Goal: Task Accomplishment & Management: Complete application form

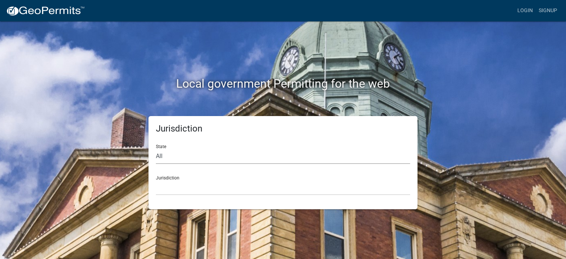
click at [169, 153] on select "All Colorado Georgia Indiana Iowa Kansas Minnesota Ohio South Carolina Wisconsin" at bounding box center [283, 156] width 254 height 15
select select "[US_STATE]"
click at [156, 149] on select "All Colorado Georgia Indiana Iowa Kansas Minnesota Ohio South Carolina Wisconsin" at bounding box center [283, 156] width 254 height 15
click at [173, 186] on select "Becker County, Minnesota Benton County, Minnesota Carlton County, Minnesota Cit…" at bounding box center [283, 187] width 254 height 15
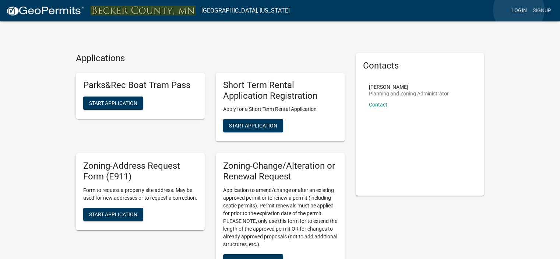
click at [519, 10] on link "Login" at bounding box center [519, 11] width 21 height 14
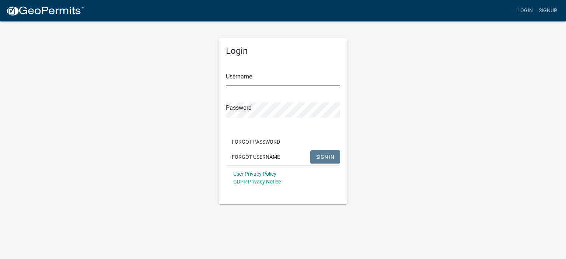
type input "JenCo Services LLC"
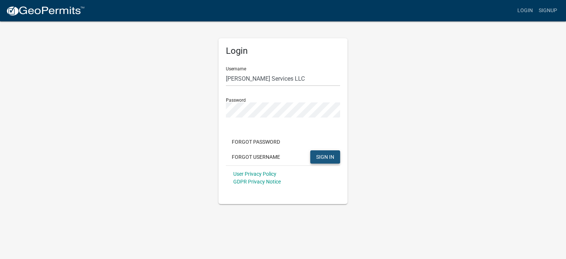
click at [318, 154] on span "SIGN IN" at bounding box center [325, 157] width 18 height 6
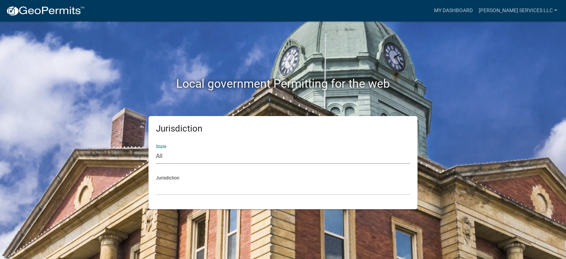
click at [176, 155] on select "All Colorado Georgia Indiana Iowa Kansas Minnesota Ohio South Carolina Wisconsin" at bounding box center [283, 156] width 254 height 15
select select "[US_STATE]"
click at [156, 149] on select "All Colorado Georgia Indiana Iowa Kansas Minnesota Ohio South Carolina Wisconsin" at bounding box center [283, 156] width 254 height 15
click at [166, 184] on select "Becker County, Minnesota Benton County, Minnesota Carlton County, Minnesota Cit…" at bounding box center [283, 187] width 254 height 15
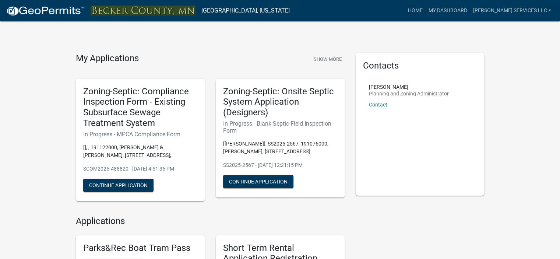
click at [119, 182] on button "Continue Application" at bounding box center [118, 185] width 70 height 13
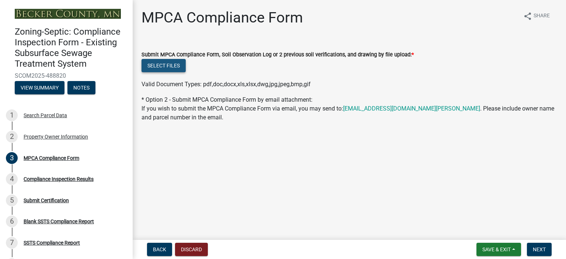
click at [169, 66] on button "Select files" at bounding box center [163, 65] width 44 height 13
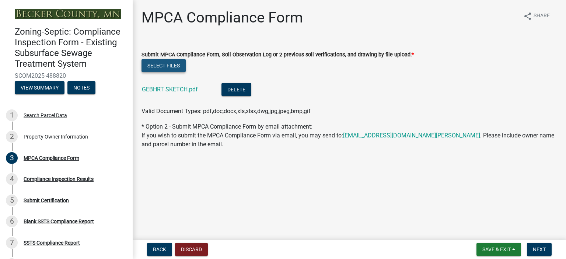
click at [166, 60] on button "Select files" at bounding box center [163, 65] width 44 height 13
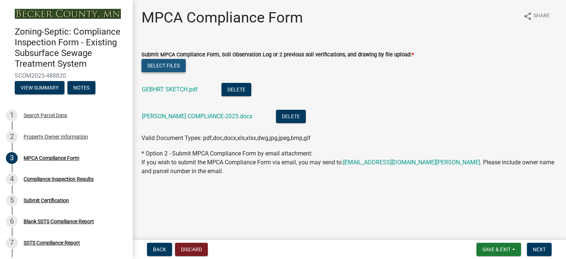
click at [168, 66] on button "Select files" at bounding box center [163, 65] width 44 height 13
click at [169, 62] on button "Select files" at bounding box center [163, 65] width 44 height 13
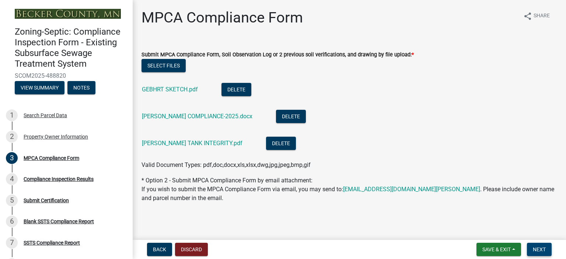
click at [539, 252] on span "Next" at bounding box center [539, 249] width 13 height 6
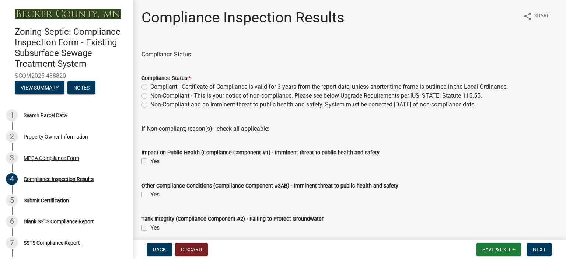
click at [150, 95] on label "Non-Compliant - This is your notice of non-compliance. Please see below Upgrade…" at bounding box center [316, 95] width 332 height 9
click at [150, 95] on input "Non-Compliant - This is your notice of non-compliance. Please see below Upgrade…" at bounding box center [152, 93] width 5 height 5
radio input "true"
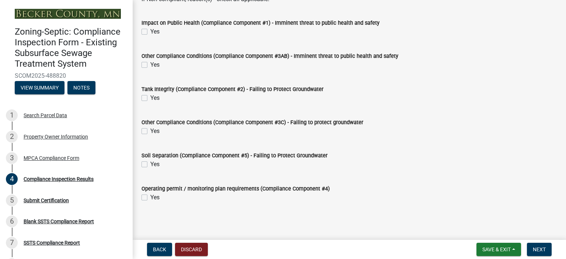
click at [150, 163] on label "Yes" at bounding box center [154, 164] width 9 height 9
click at [150, 163] on input "Yes" at bounding box center [152, 162] width 5 height 5
checkbox input "true"
click at [533, 251] on span "Next" at bounding box center [539, 249] width 13 height 6
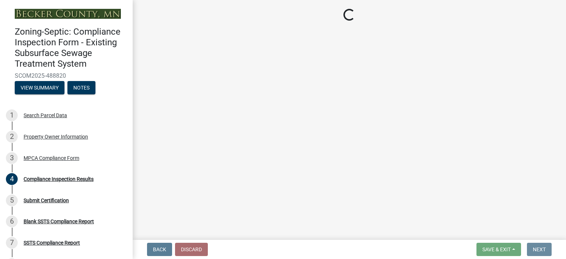
scroll to position [0, 0]
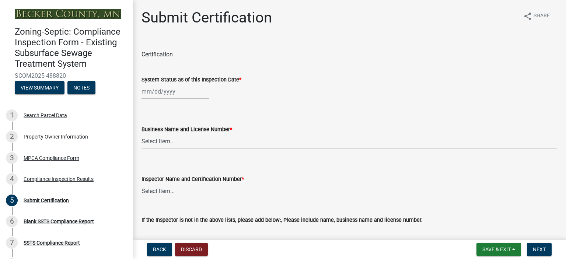
click at [165, 92] on div at bounding box center [174, 91] width 67 height 15
select select "10"
select select "2025"
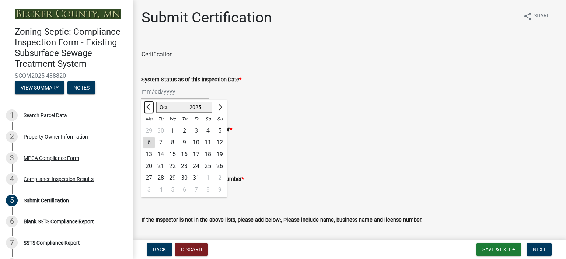
click at [147, 106] on span "Previous month" at bounding box center [149, 107] width 6 height 6
select select "9"
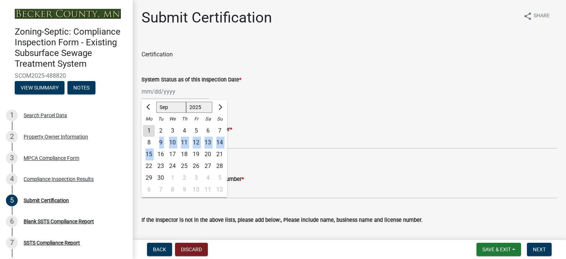
click at [157, 148] on ngb-datepicker-month "Mo Tu We Th Fr Sa Su 1 2 3 4 5 6 7 8 9 10 11 12 13 14 15 16 17 18 19 20 21 22 2…" at bounding box center [183, 155] width 85 height 84
click at [149, 166] on div "22" at bounding box center [149, 166] width 12 height 12
type input "09/22/2025"
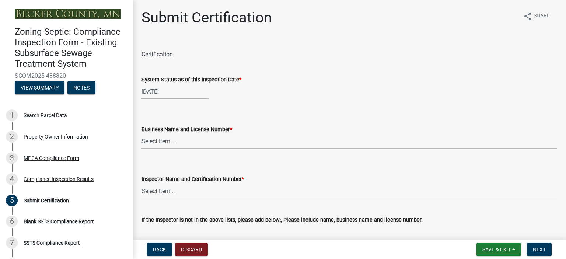
click at [151, 138] on select "Select Item... OTHER – Not listed (please add in next field and we will add to …" at bounding box center [348, 141] width 415 height 15
click at [141, 134] on select "Select Item... OTHER – Not listed (please add in next field and we will add to …" at bounding box center [348, 141] width 415 height 15
select select "bcfe7f5e-9e4b-476e-b21b-9e772d6d3856"
click at [151, 192] on select "Select Item... OTHER – Not listed (please add in next field and we will add to …" at bounding box center [348, 190] width 415 height 15
click at [141, 183] on select "Select Item... OTHER – Not listed (please add in next field and we will add to …" at bounding box center [348, 190] width 415 height 15
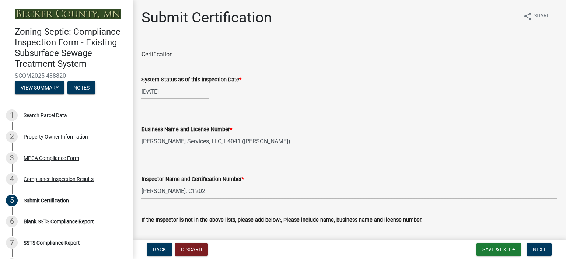
select select "a787d007-a62e-41ac-9f04-dcf6cd6a5779"
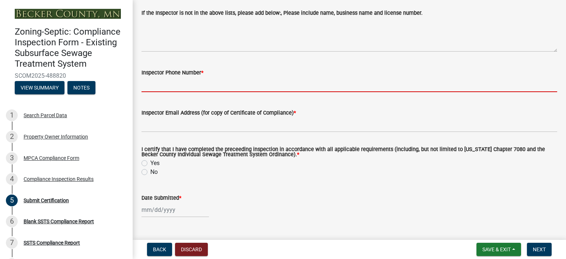
click at [159, 84] on input "Inspector Phone Number *" at bounding box center [348, 84] width 415 height 15
type input "2188501248"
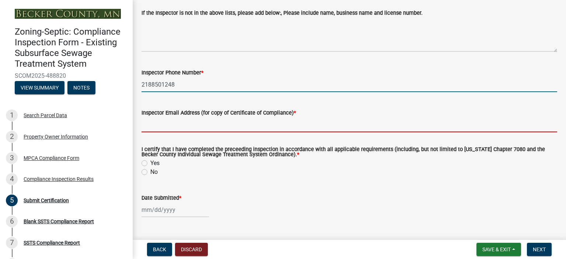
type input "jenco.services.mn@gmail.com"
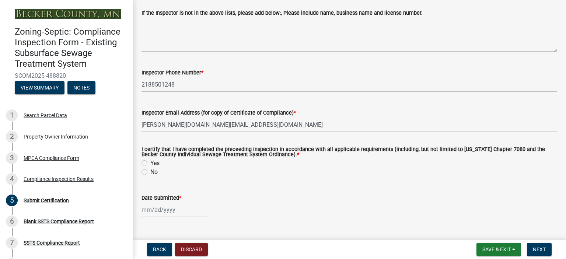
click at [150, 162] on label "Yes" at bounding box center [154, 163] width 9 height 9
click at [150, 162] on input "Yes" at bounding box center [152, 161] width 5 height 5
radio input "true"
select select "10"
select select "2025"
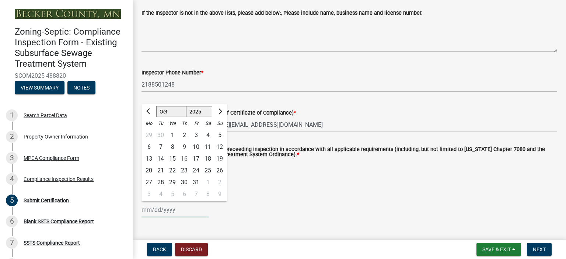
click at [155, 213] on div "Jan Feb Mar Apr May Jun Jul Aug Sep Oct Nov Dec 1525 1526 1527 1528 1529 1530 1…" at bounding box center [174, 209] width 67 height 15
click at [151, 145] on div "6" at bounding box center [149, 147] width 12 height 12
type input "10/06/2025"
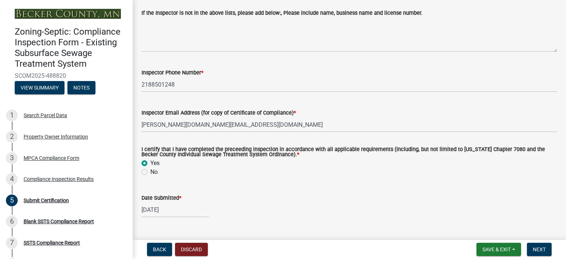
scroll to position [276, 0]
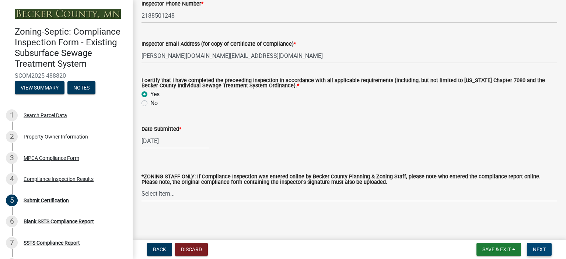
click at [538, 248] on span "Next" at bounding box center [539, 249] width 13 height 6
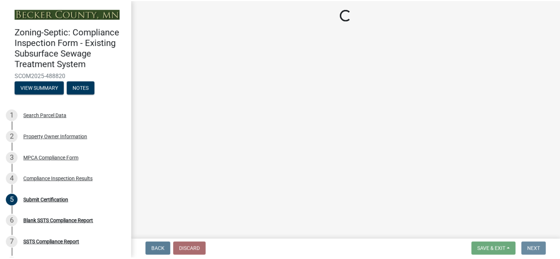
scroll to position [0, 0]
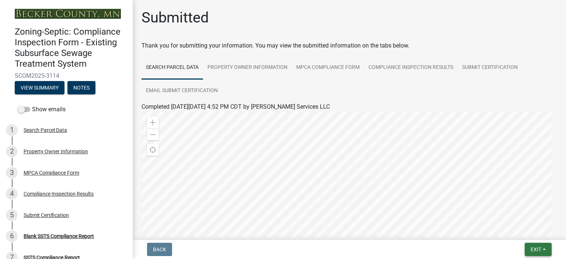
click at [546, 250] on button "Exit" at bounding box center [538, 249] width 27 height 13
click at [525, 231] on button "Save & Exit" at bounding box center [522, 230] width 59 height 18
